Goal: Find specific page/section: Find specific page/section

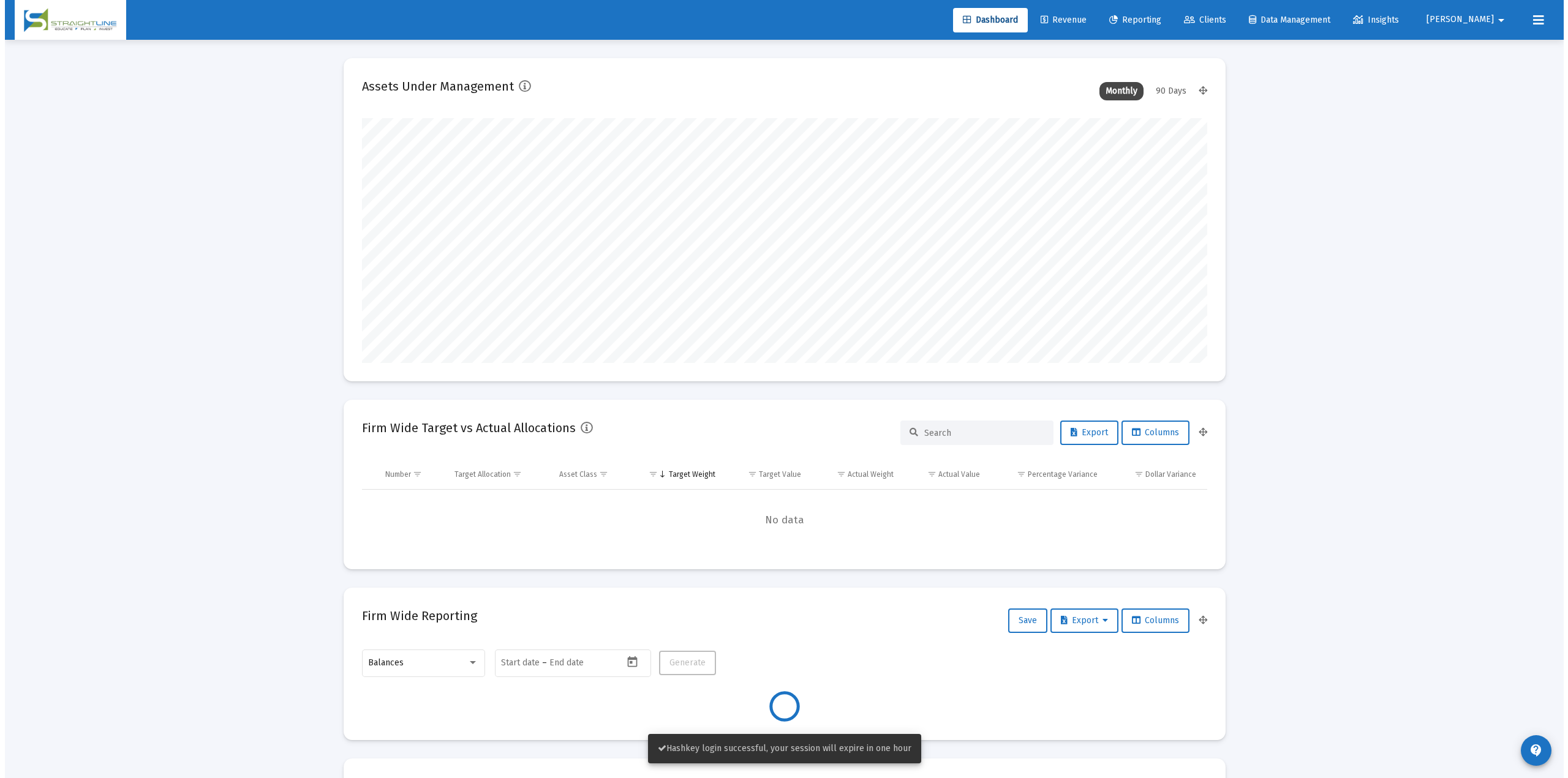
scroll to position [245, 455]
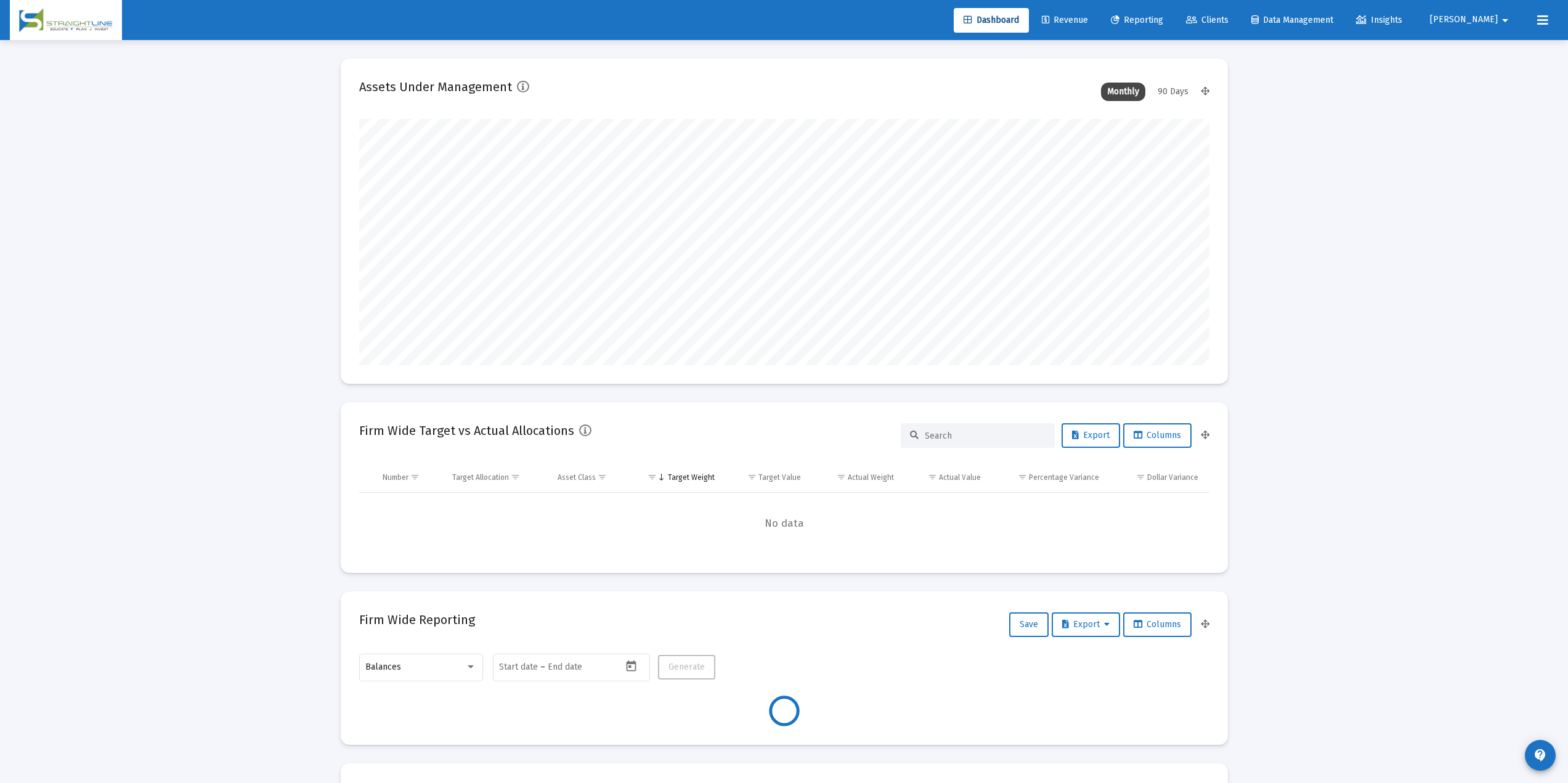
click at [1088, 17] on span "Revenue" at bounding box center [1065, 20] width 46 height 10
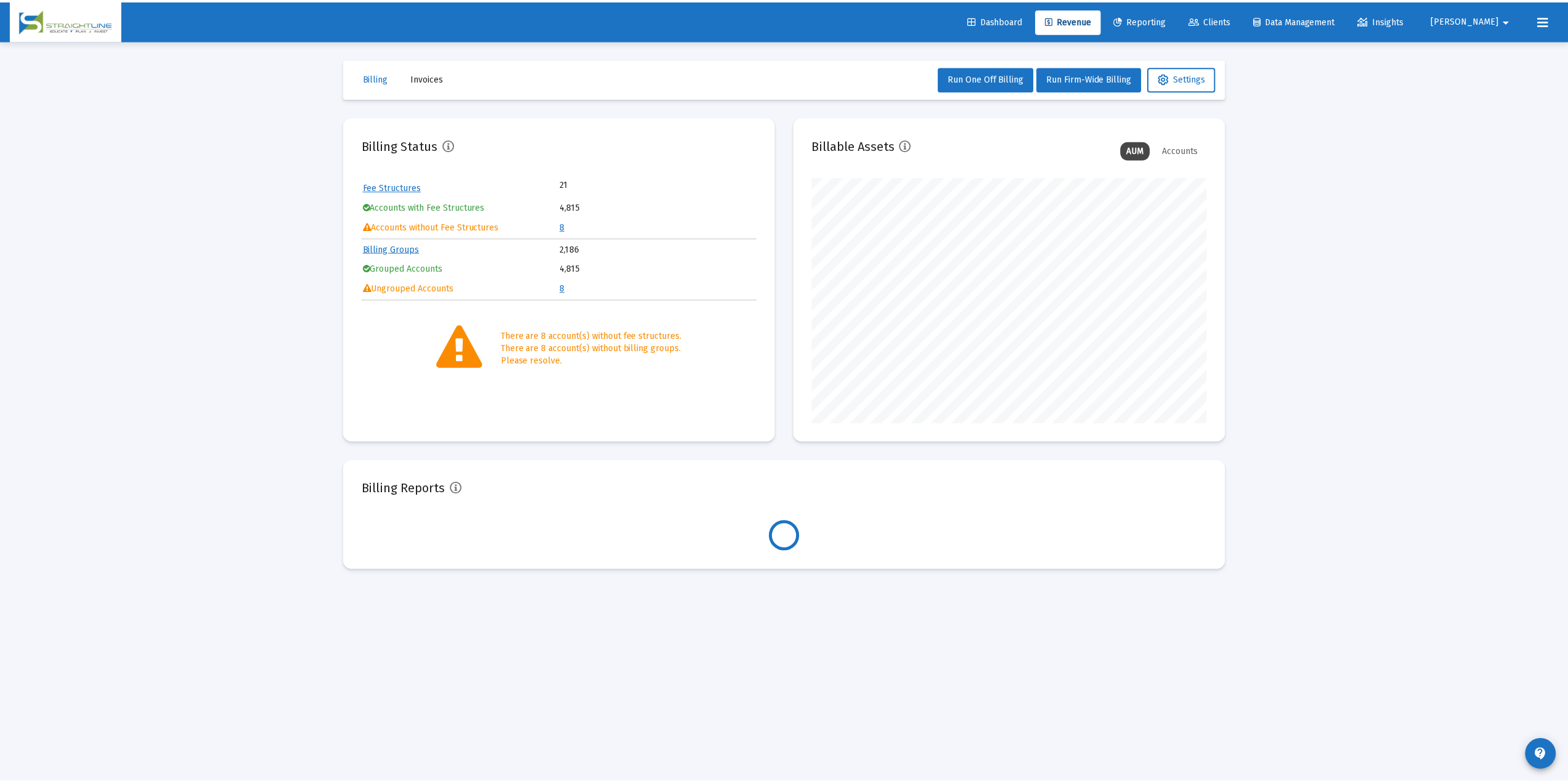
scroll to position [246, 398]
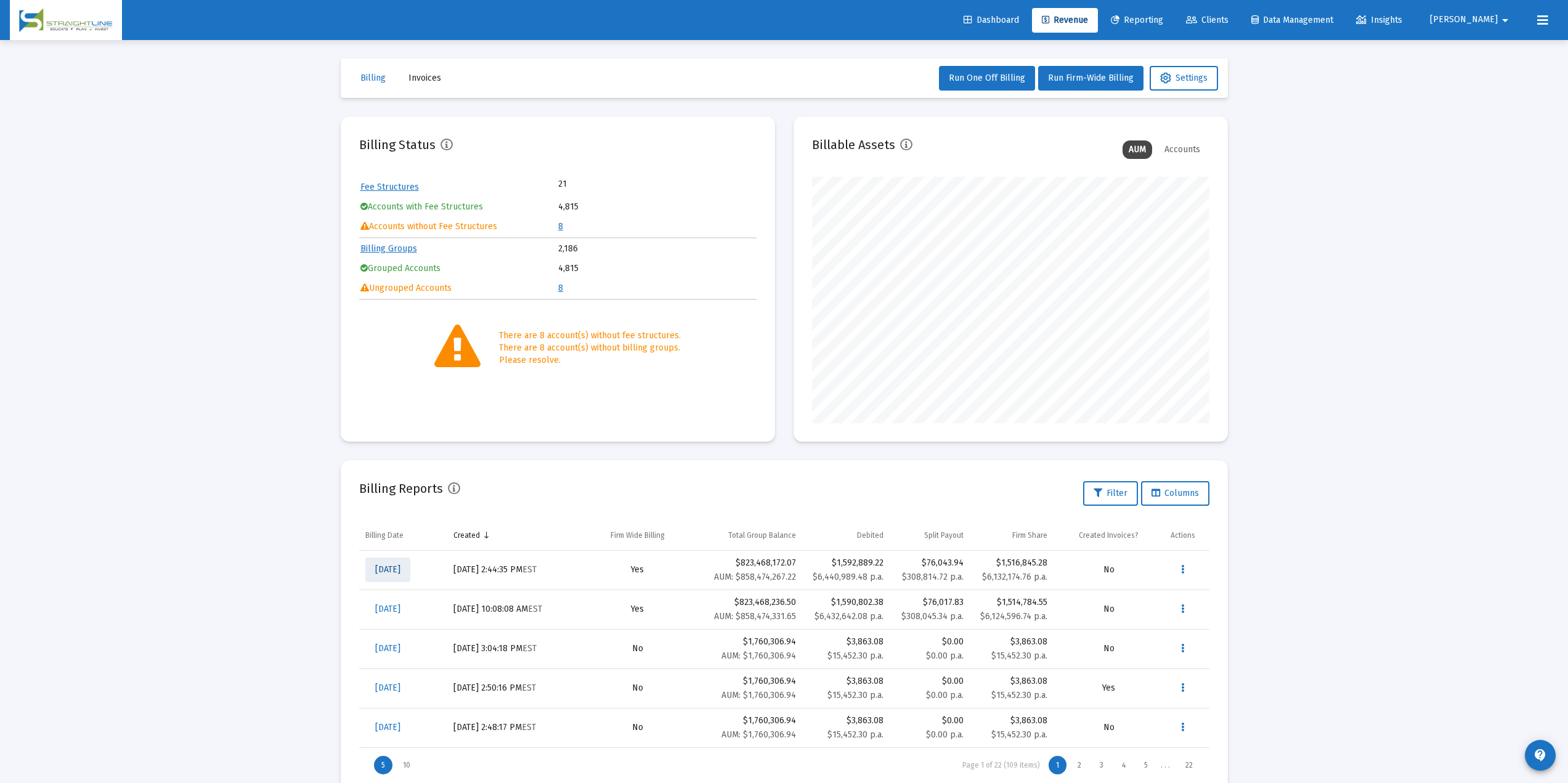
click at [401, 561] on span "[DATE]" at bounding box center [388, 569] width 26 height 10
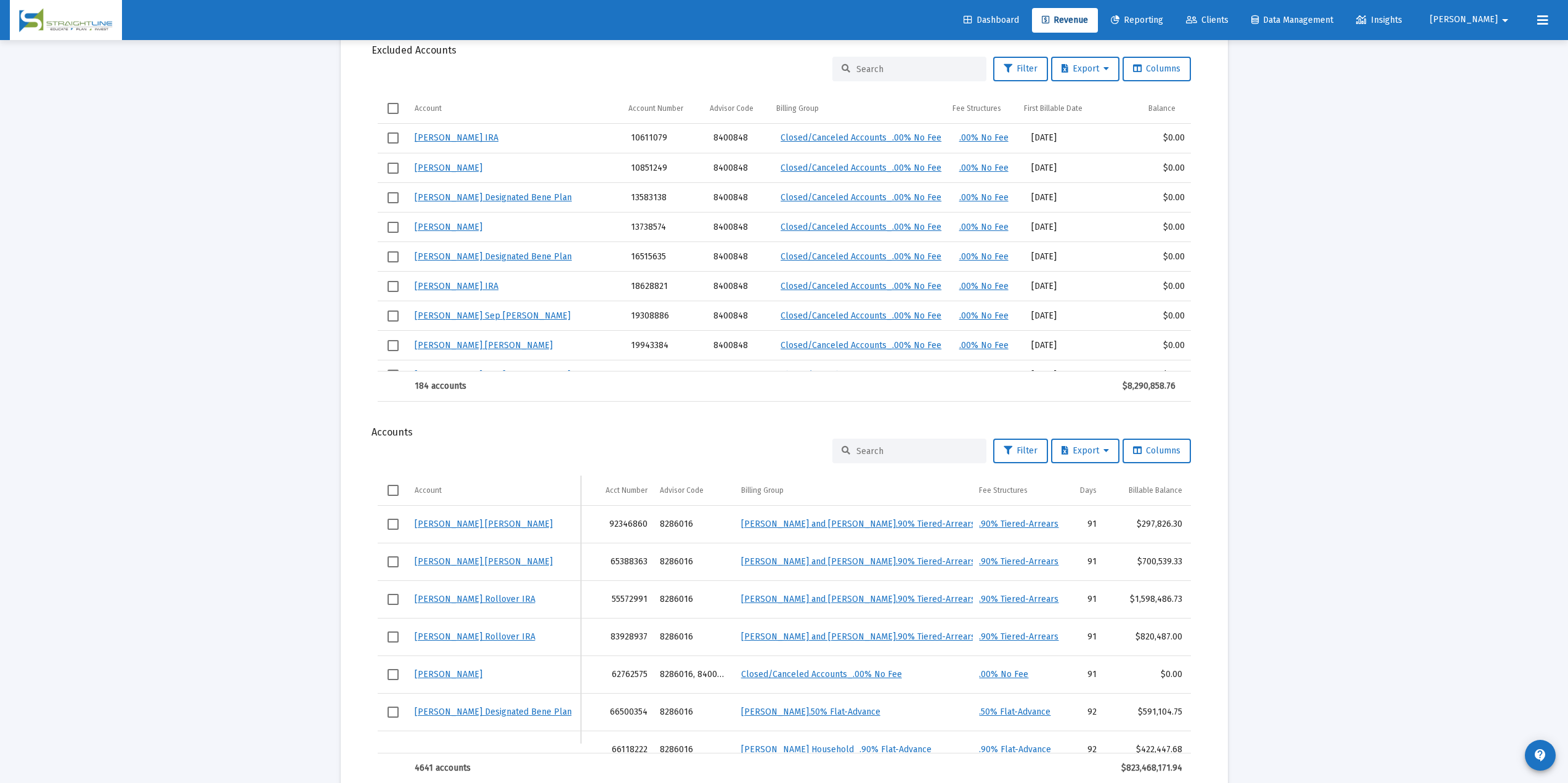
scroll to position [1314, 0]
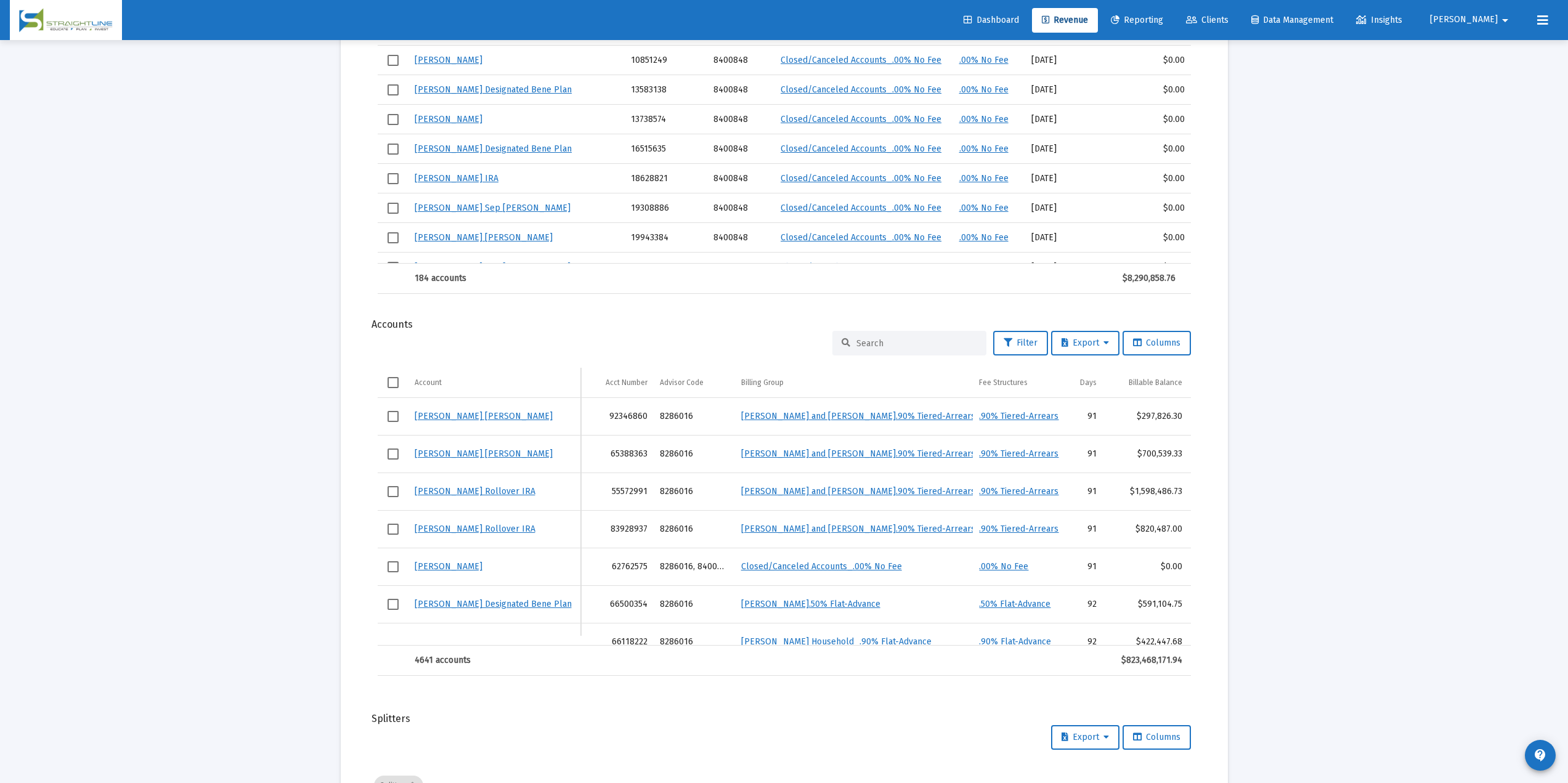
click at [880, 345] on input at bounding box center [916, 343] width 121 height 10
paste input "F597K846"
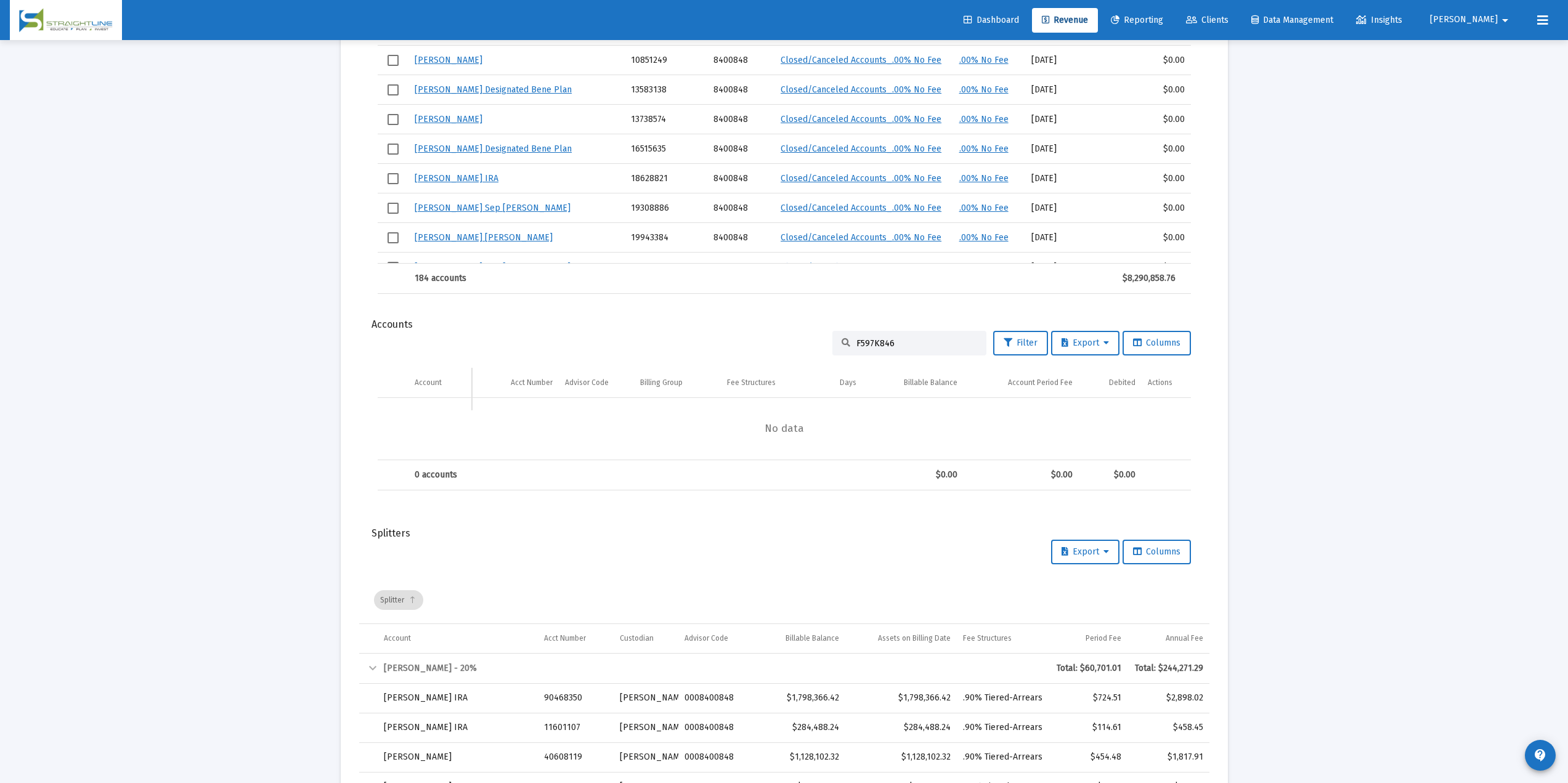
click at [901, 345] on input "F597K846" at bounding box center [916, 343] width 121 height 10
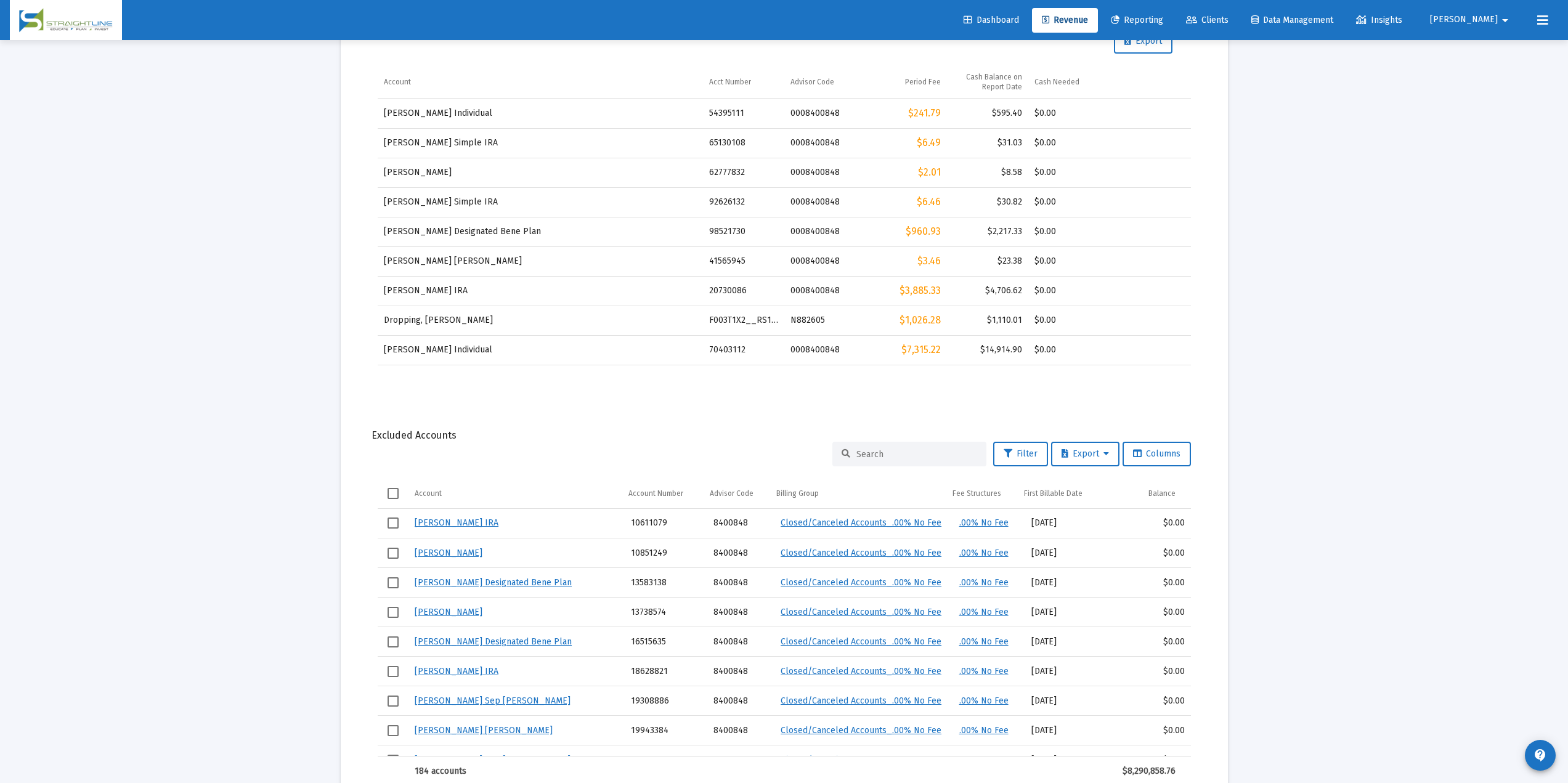
type input "F597K846"
click at [1183, 8] on link "Clients" at bounding box center [1207, 20] width 63 height 25
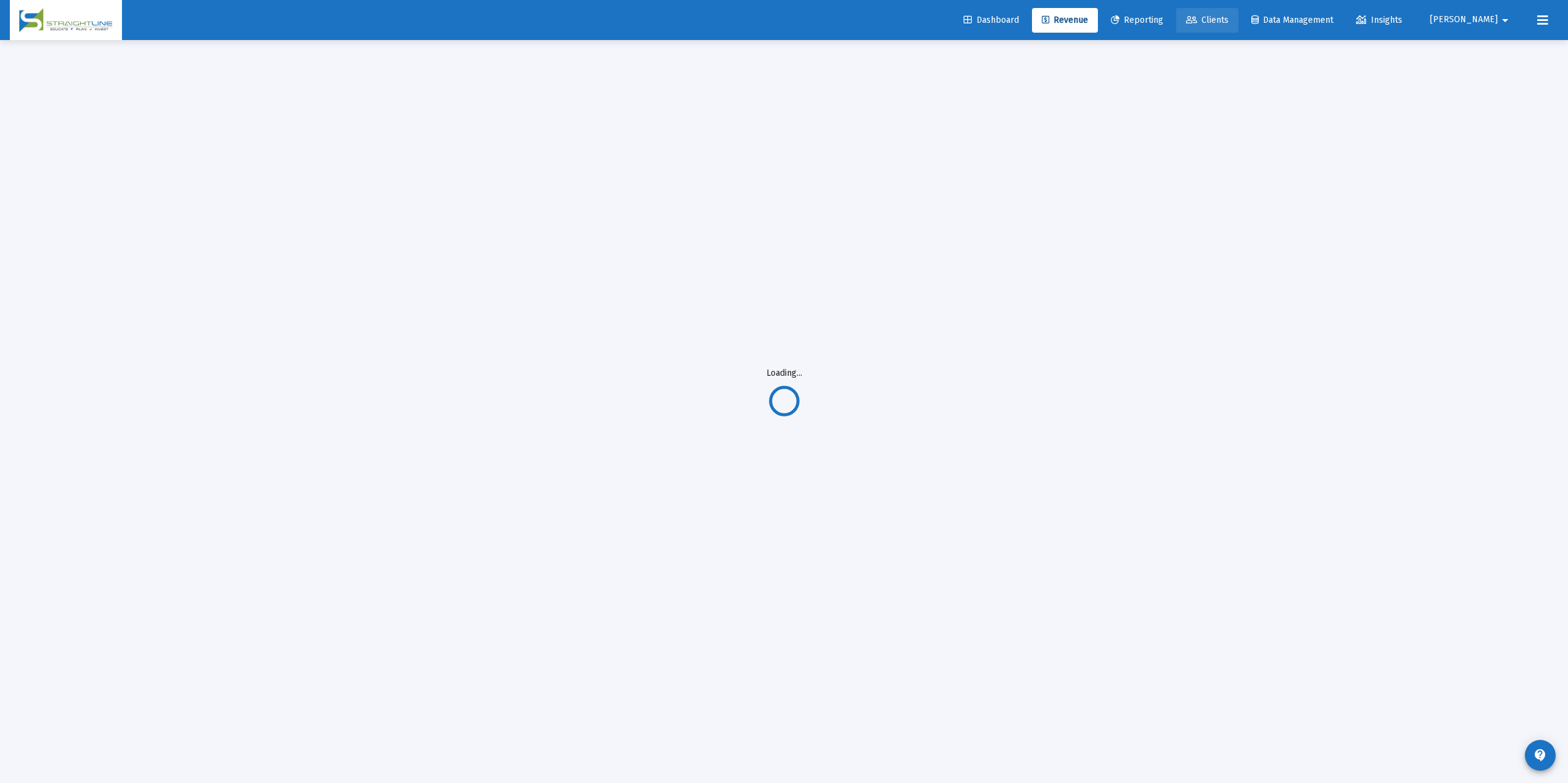
scroll to position [40, 0]
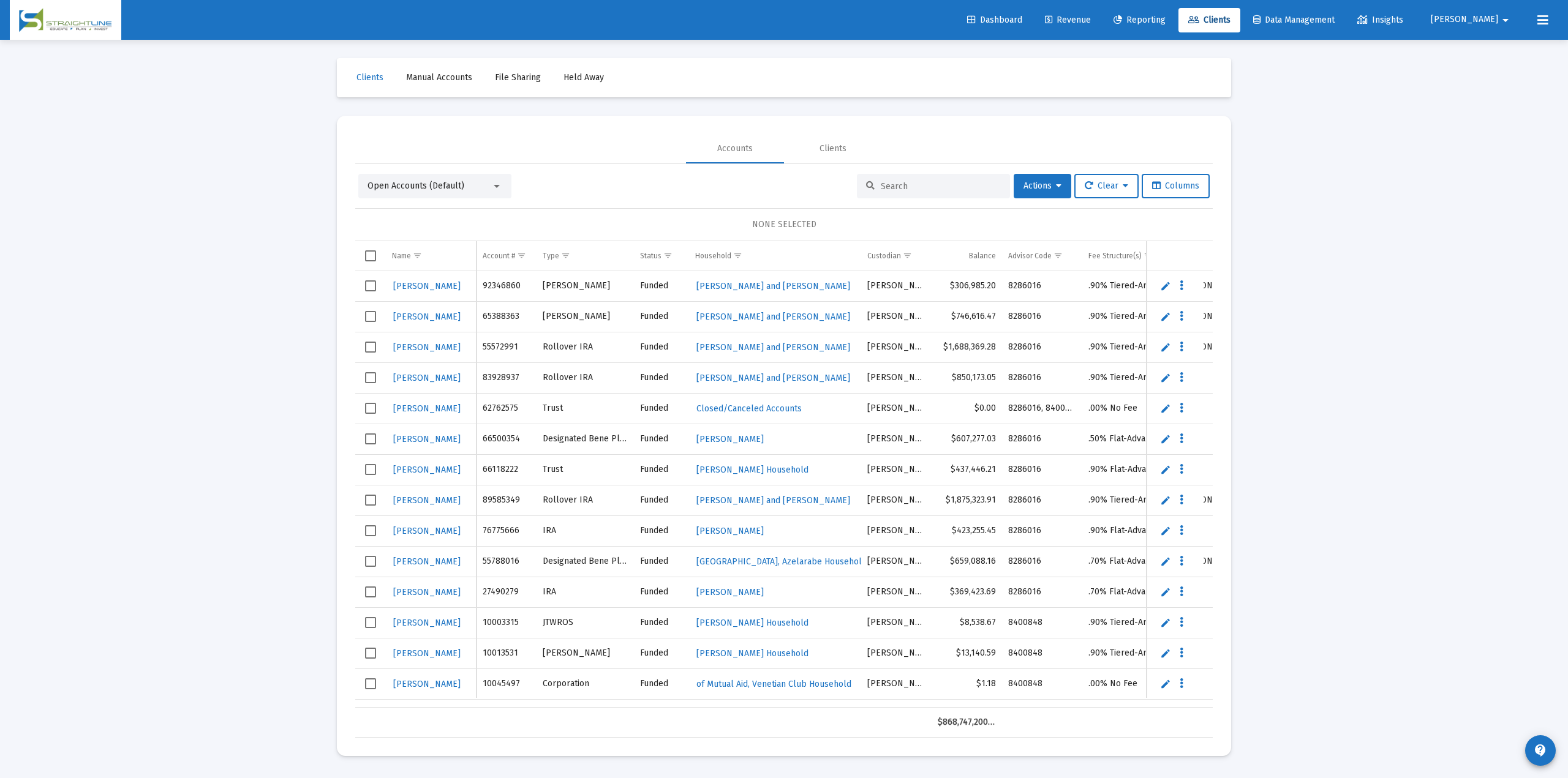
click at [884, 184] on input at bounding box center [940, 186] width 120 height 10
paste input "F597K846"
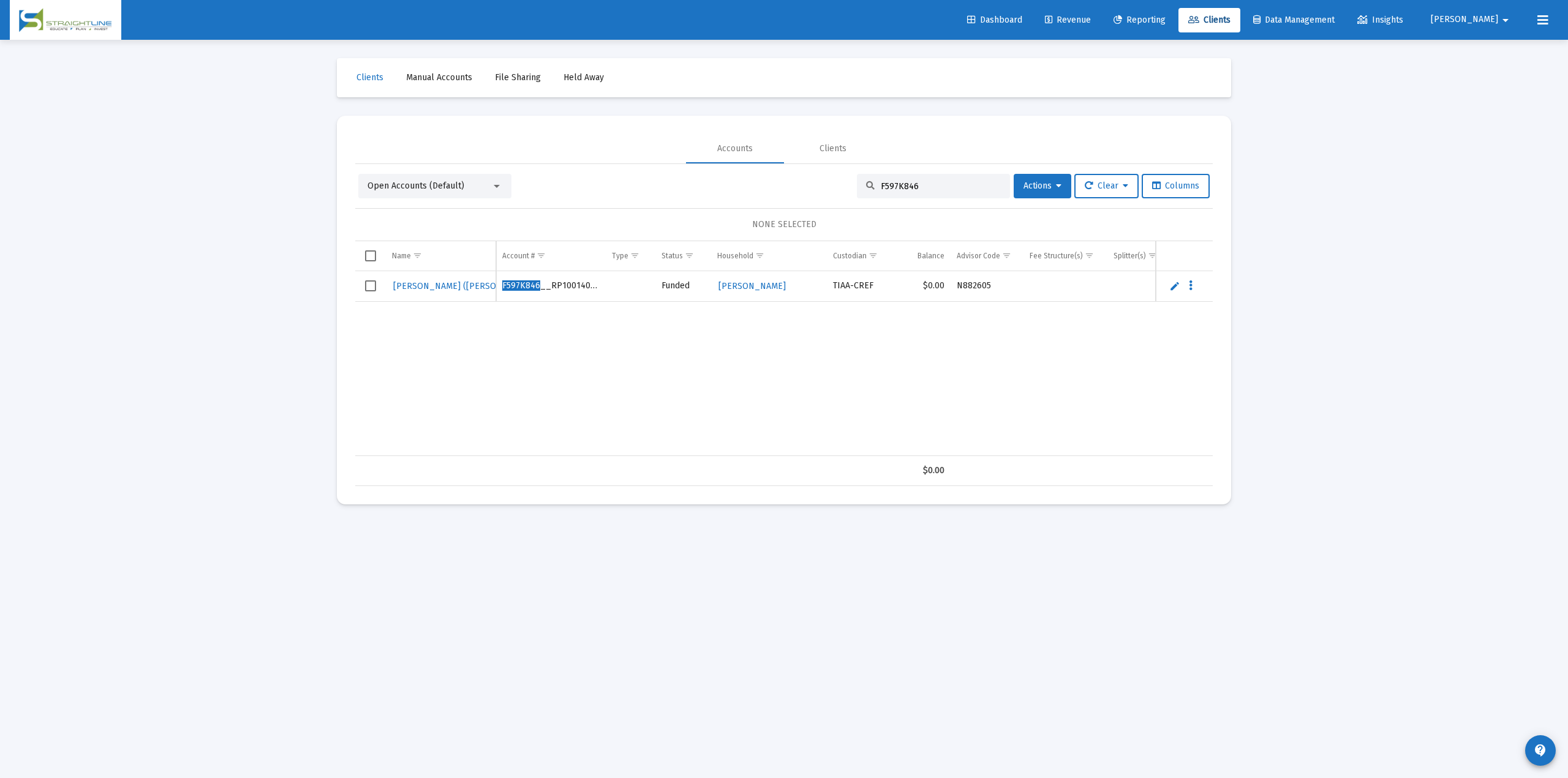
type input "F597K846"
drag, startPoint x: 616, startPoint y: 289, endPoint x: 523, endPoint y: 288, distance: 93.0
click at [523, 288] on tr "[PERSON_NAME] ([PERSON_NAME]) F597K846 __RP1001408918 Funded [PERSON_NAME] TIAA…" at bounding box center [840, 287] width 971 height 30
click at [534, 331] on div "[PERSON_NAME] ([PERSON_NAME]) F597K846 __RP1001408918 Funded [PERSON_NAME] TIAA…" at bounding box center [840, 364] width 971 height 185
drag, startPoint x: 601, startPoint y: 287, endPoint x: 501, endPoint y: 285, distance: 100.0
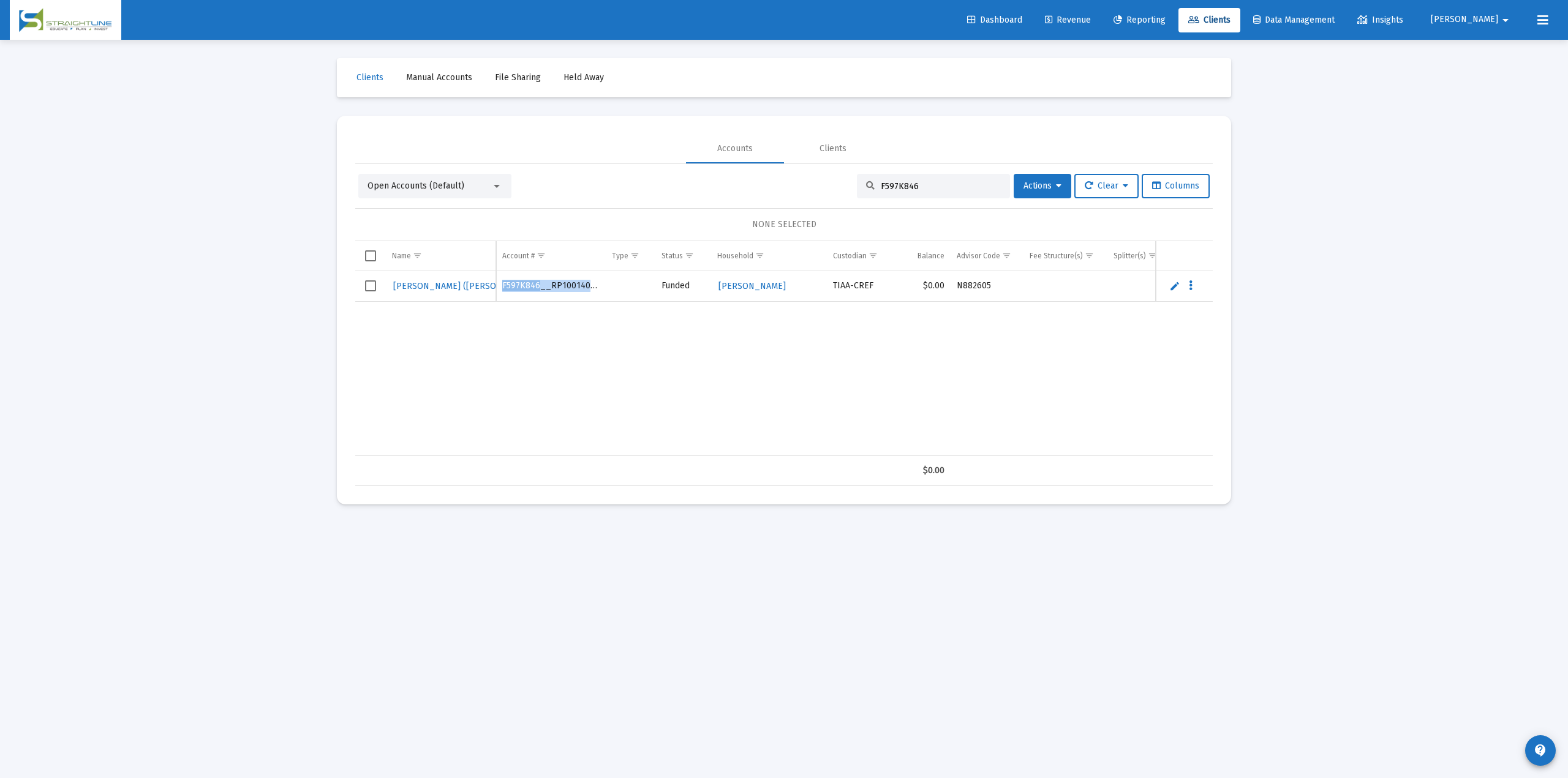
click at [501, 285] on td "F597K846 __RP1001408918" at bounding box center [551, 287] width 110 height 30
copy td "F597K846 __RP1001408918"
click at [1090, 21] on span "Revenue" at bounding box center [1068, 20] width 46 height 10
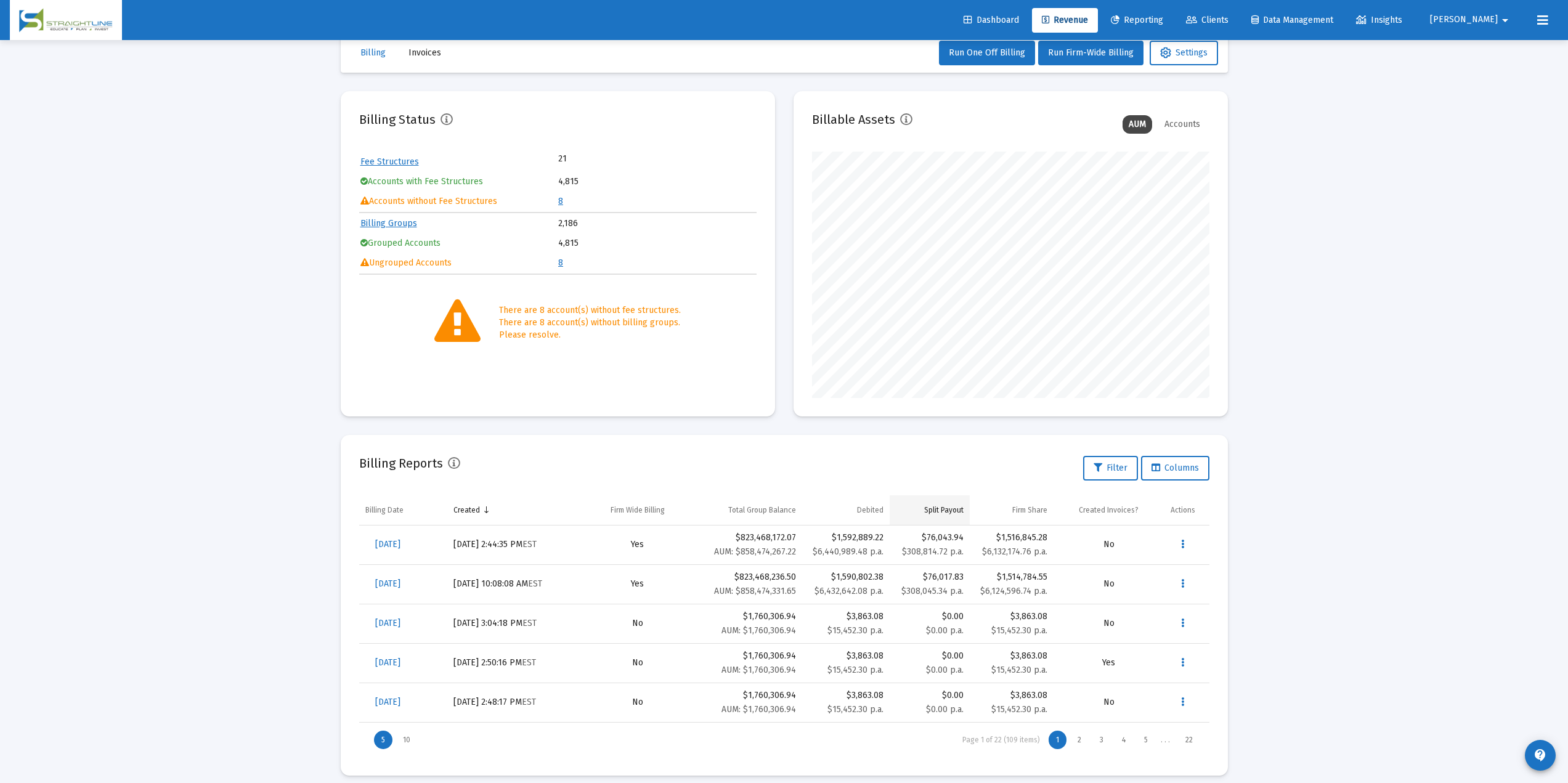
scroll to position [36, 0]
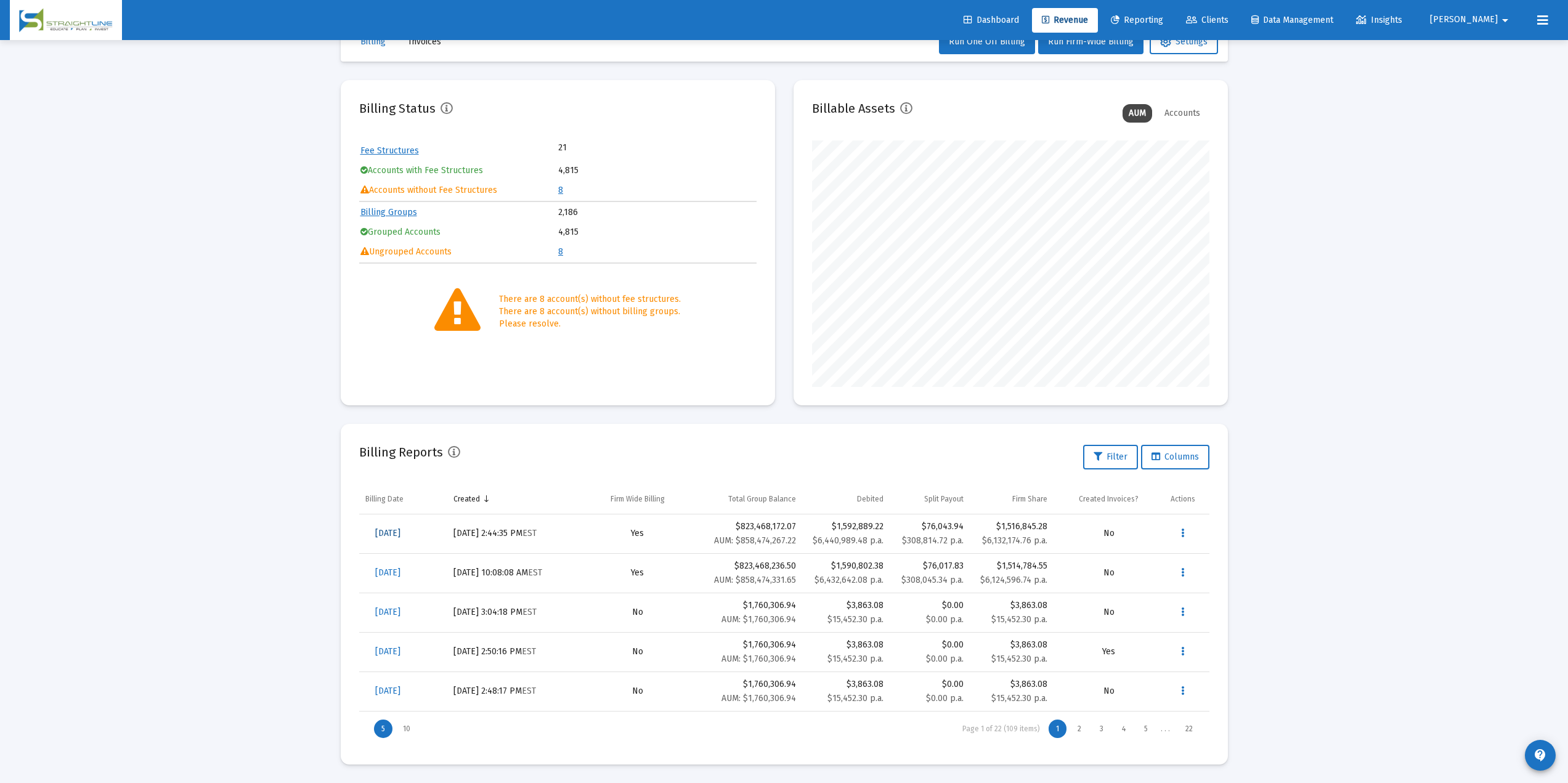
click at [401, 532] on span "[DATE]" at bounding box center [388, 533] width 26 height 10
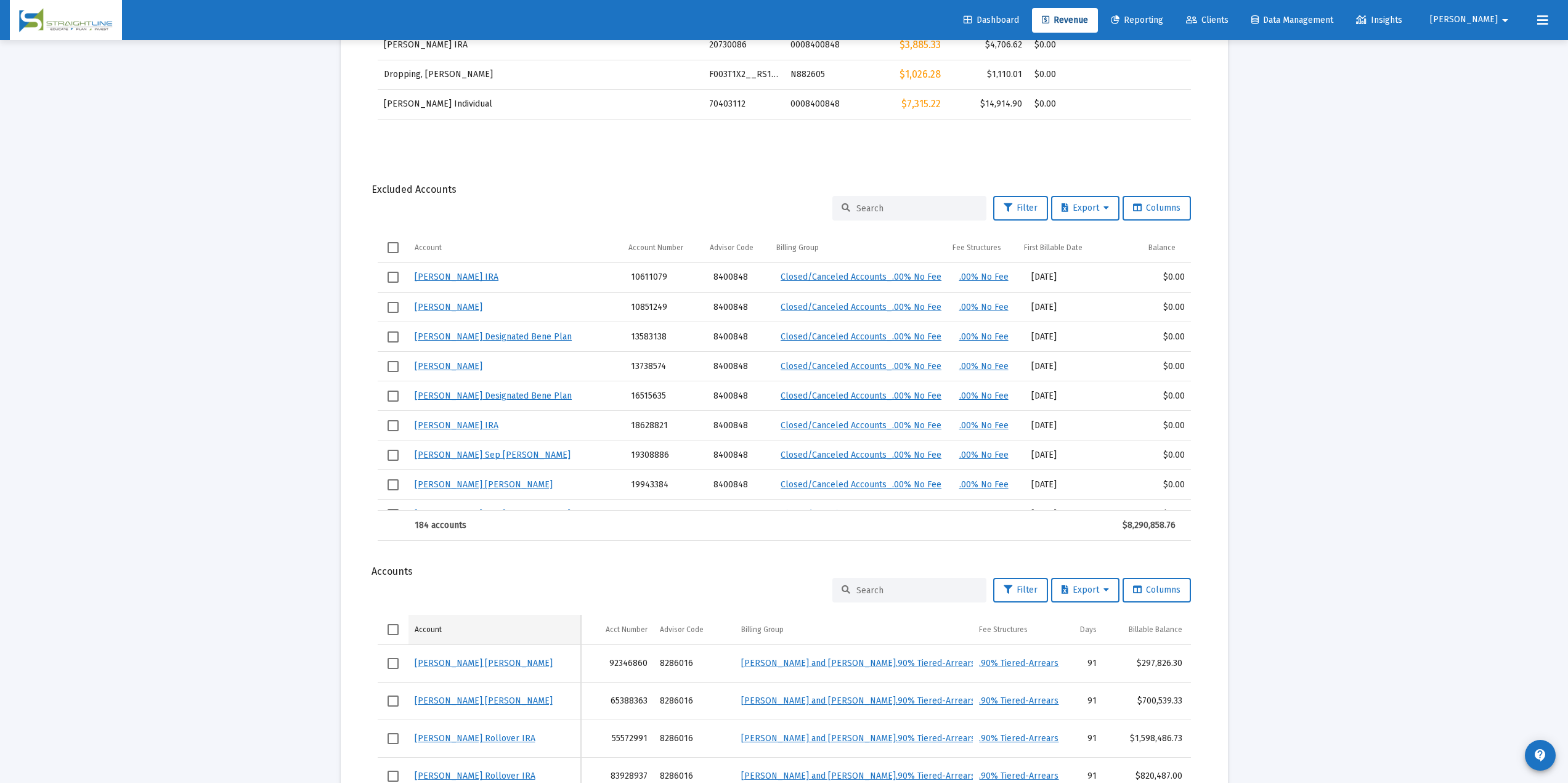
scroll to position [1186, 0]
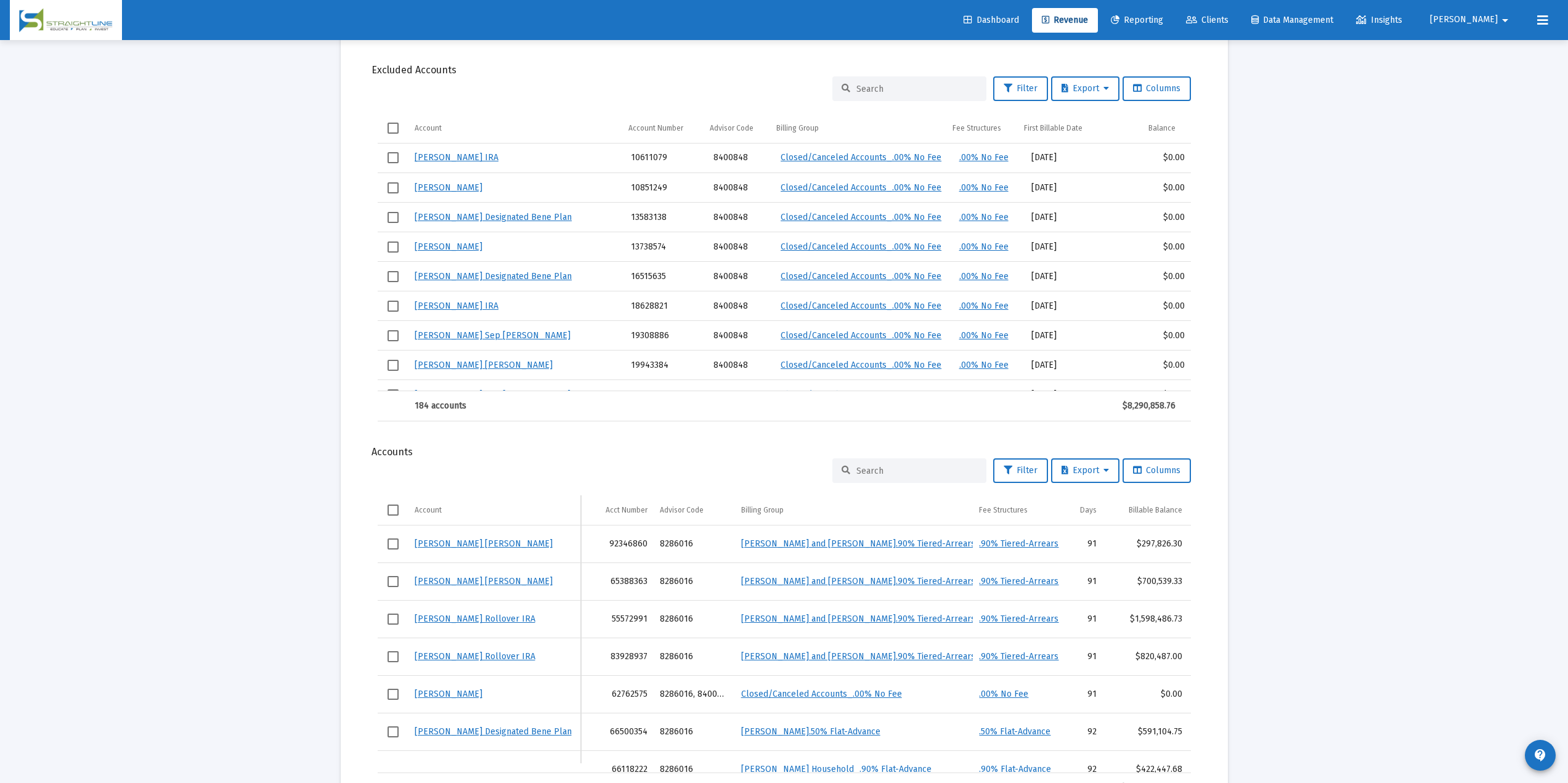
drag, startPoint x: 885, startPoint y: 474, endPoint x: 879, endPoint y: 470, distance: 7.2
click at [883, 474] on input at bounding box center [916, 471] width 121 height 10
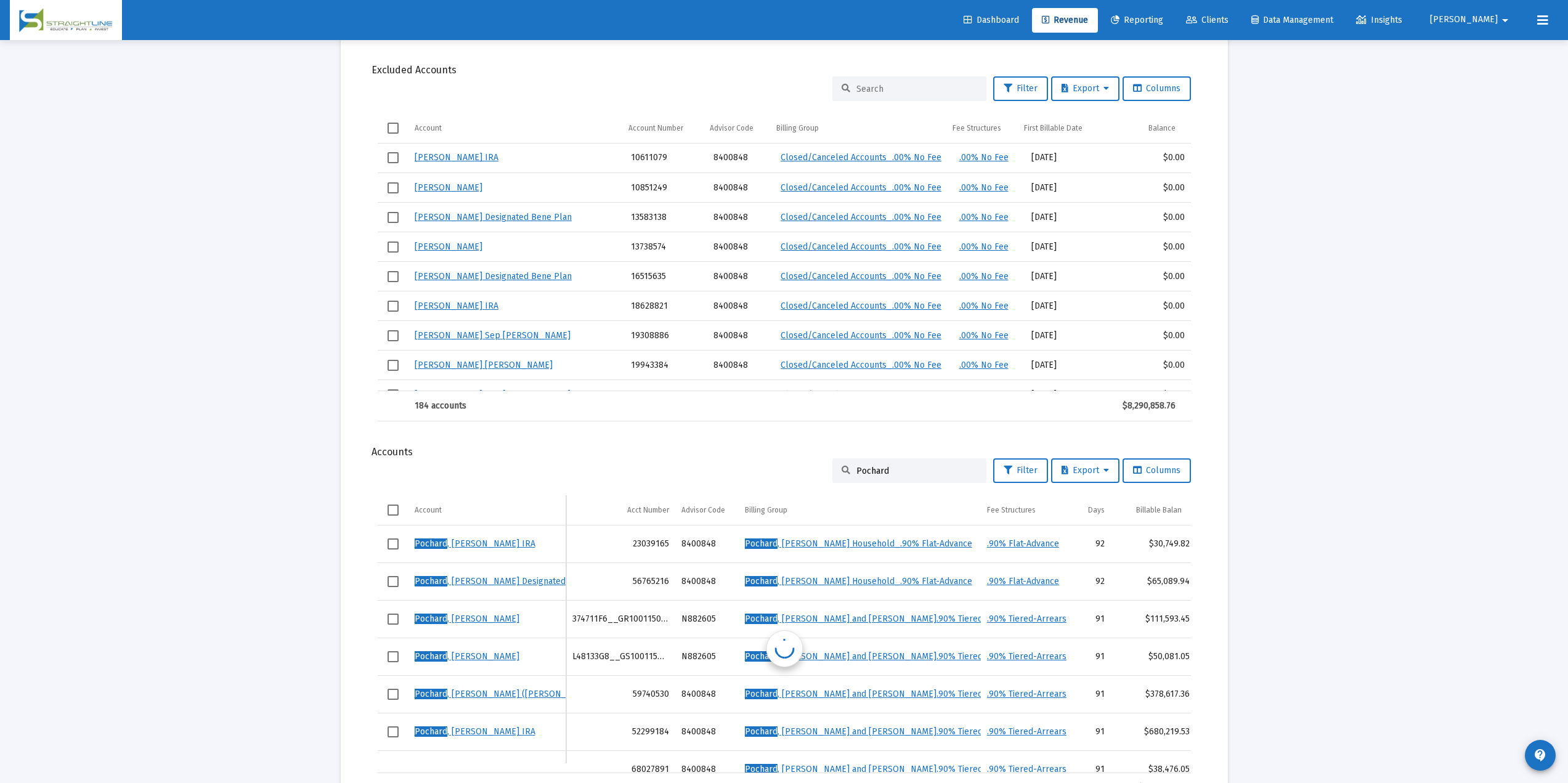
scroll to position [1350, 0]
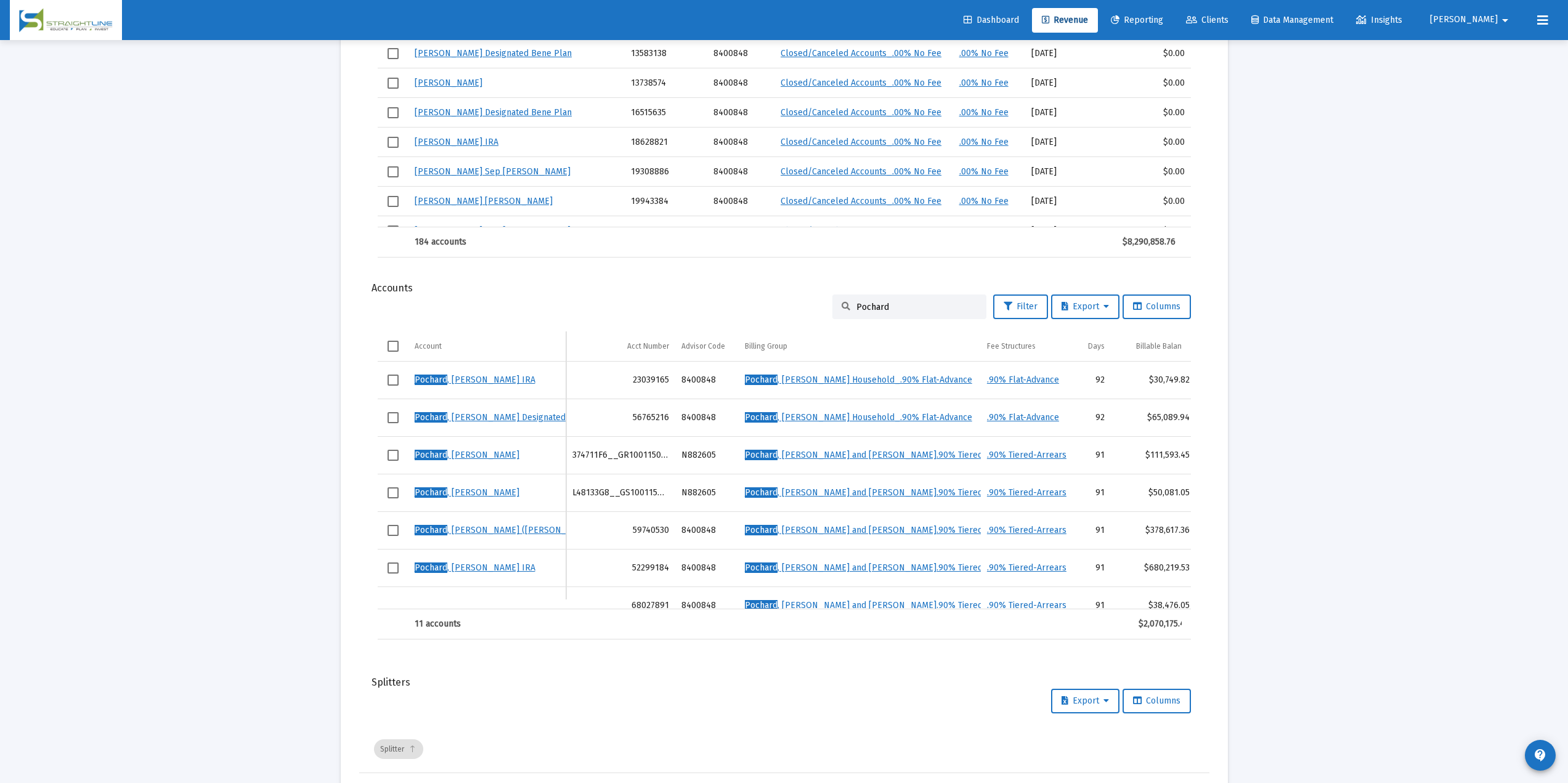
type input "Pochard"
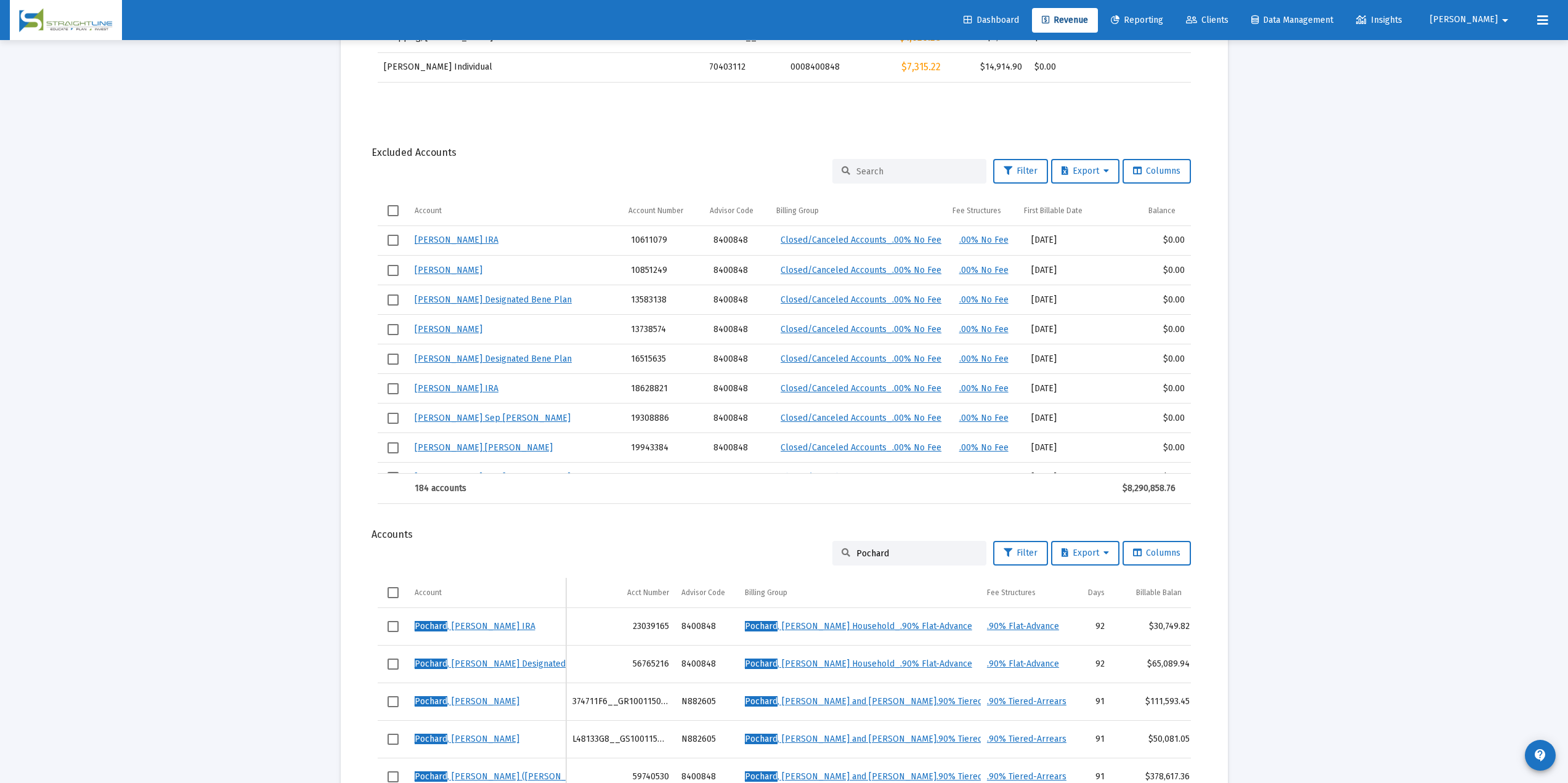
click at [869, 553] on input "Pochard" at bounding box center [916, 553] width 121 height 10
click at [862, 548] on input "Pochard" at bounding box center [916, 553] width 121 height 10
click at [861, 548] on input "Pochard" at bounding box center [916, 553] width 121 height 10
click at [874, 168] on input at bounding box center [916, 172] width 121 height 10
click at [874, 168] on input at bounding box center [916, 172] width 121 height 10
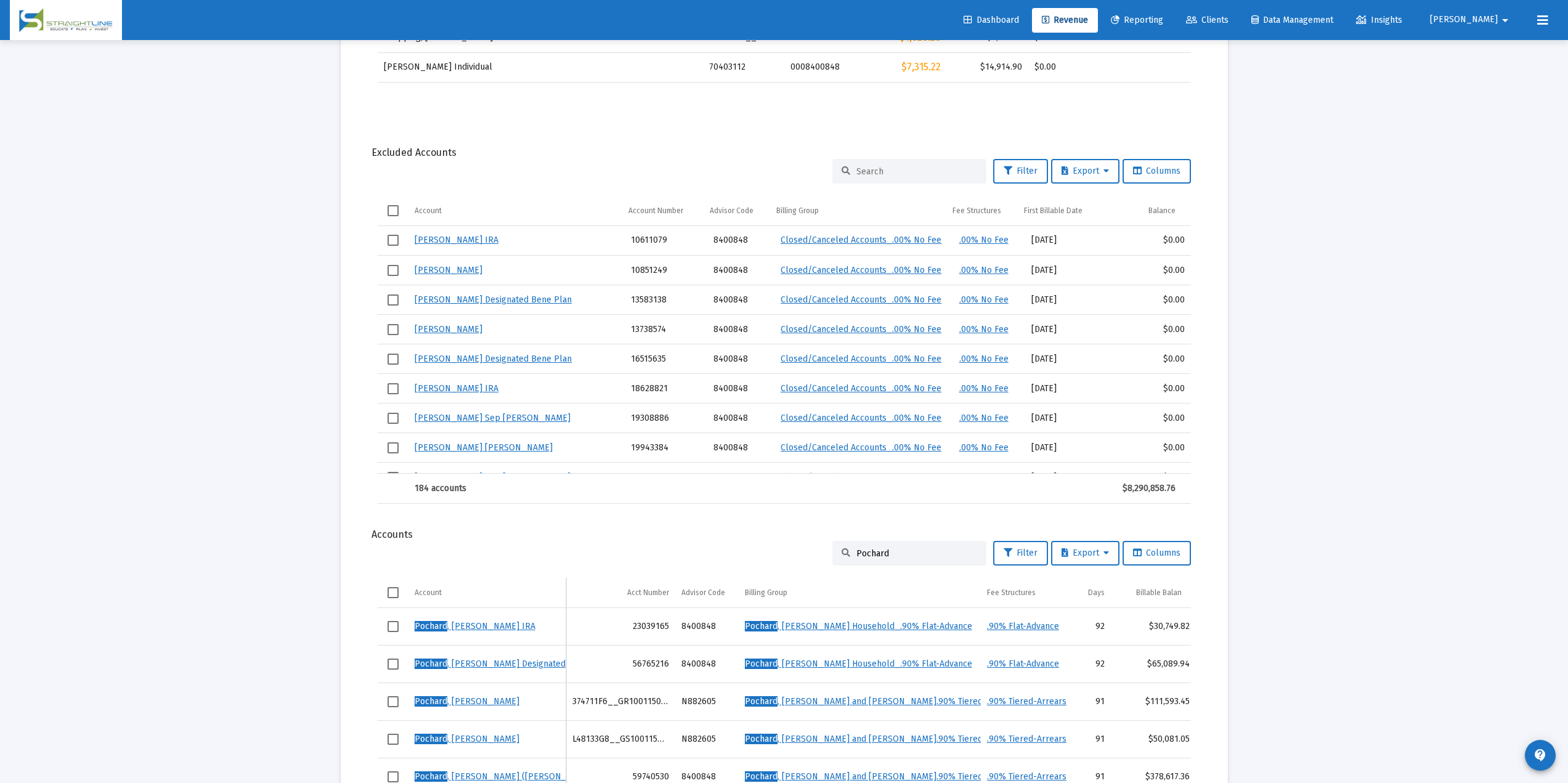
paste input "F597K846__RP1001408918"
type input "F597K846__RP1001408918"
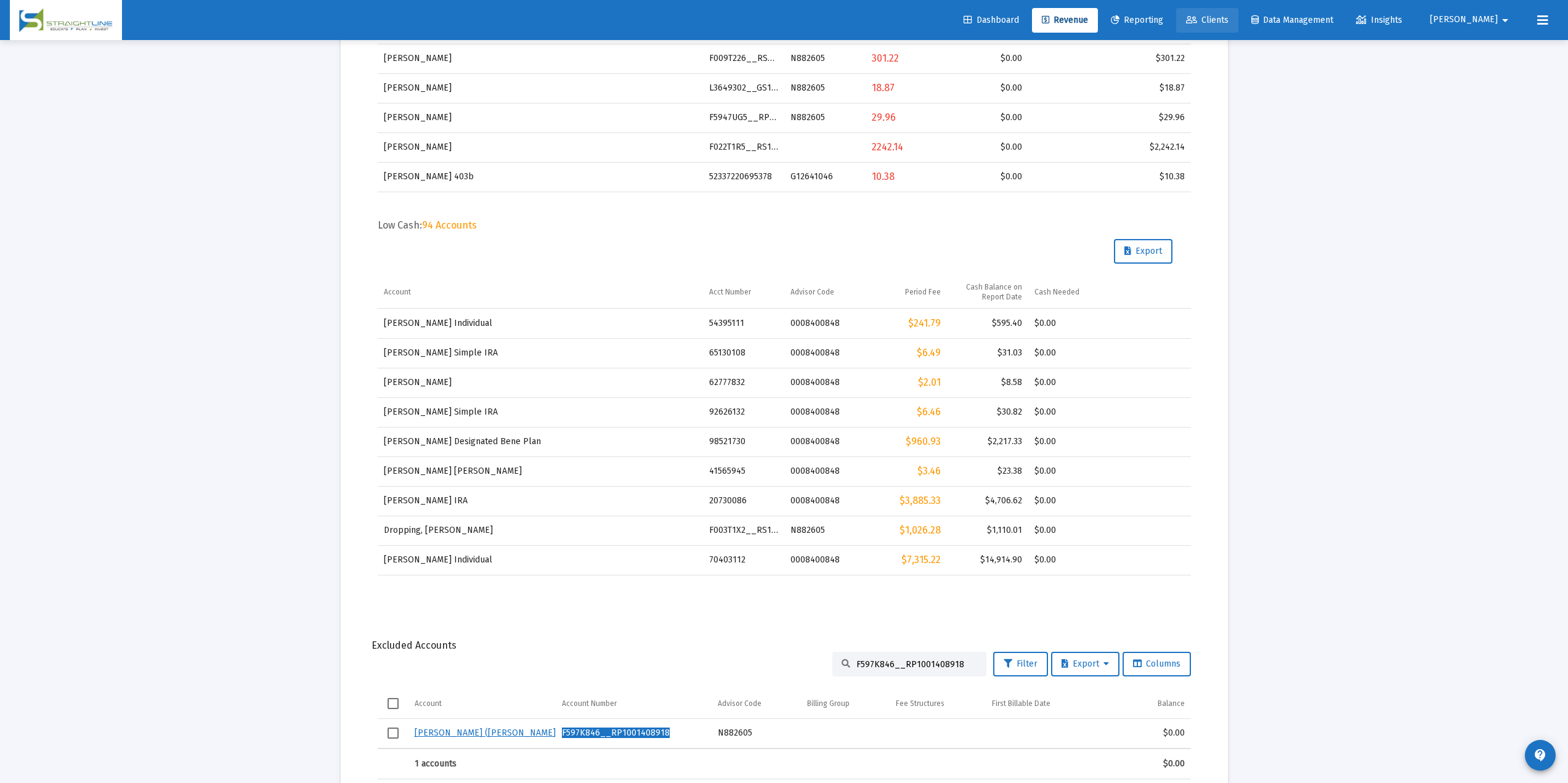
click at [1183, 19] on span "Clients" at bounding box center [1207, 20] width 43 height 10
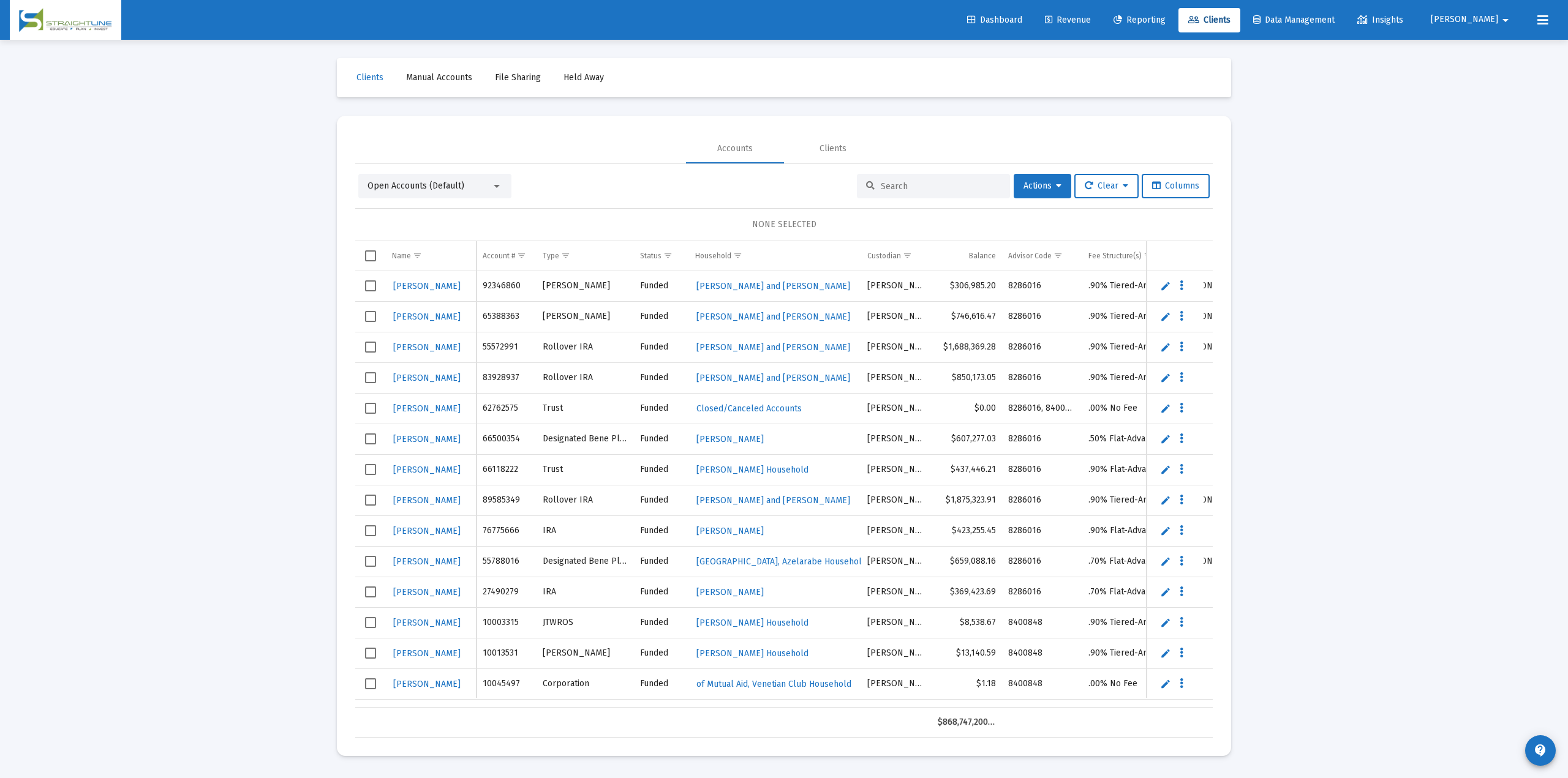
click at [892, 188] on input at bounding box center [940, 186] width 120 height 10
paste input "F597K846__RP1001408918"
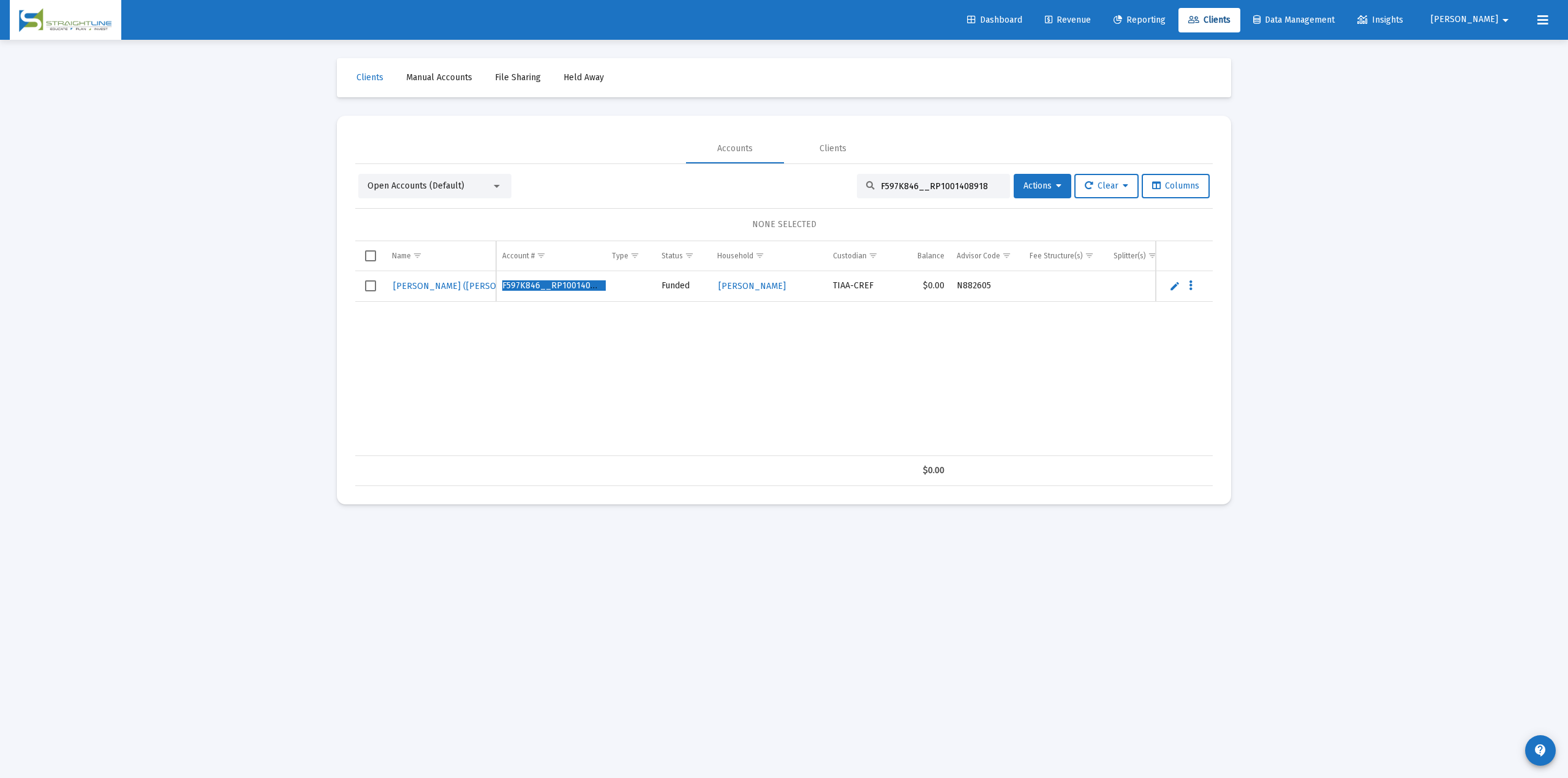
type input "F597K846__RP1001408918"
